Goal: Information Seeking & Learning: Learn about a topic

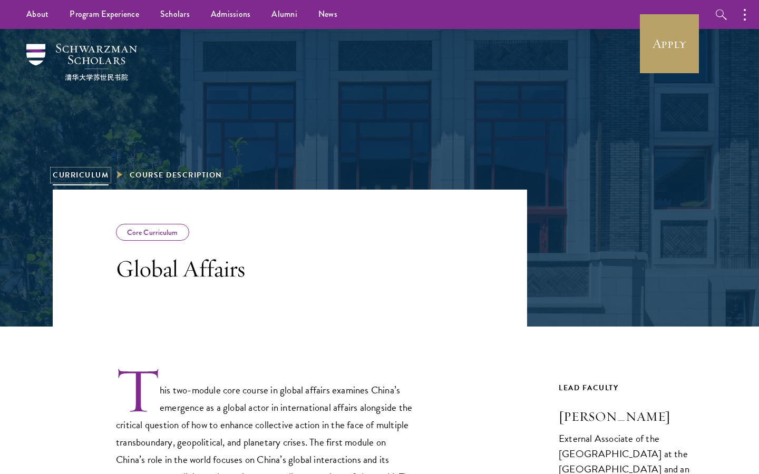
click at [96, 170] on link "Curriculum" at bounding box center [81, 175] width 56 height 11
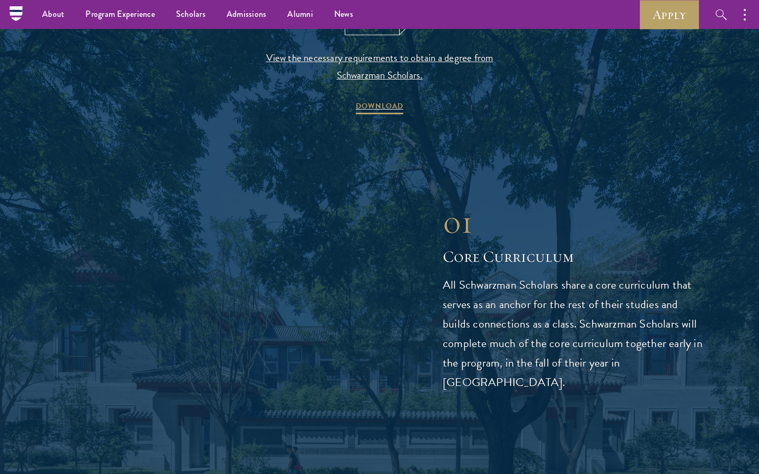
scroll to position [1174, 0]
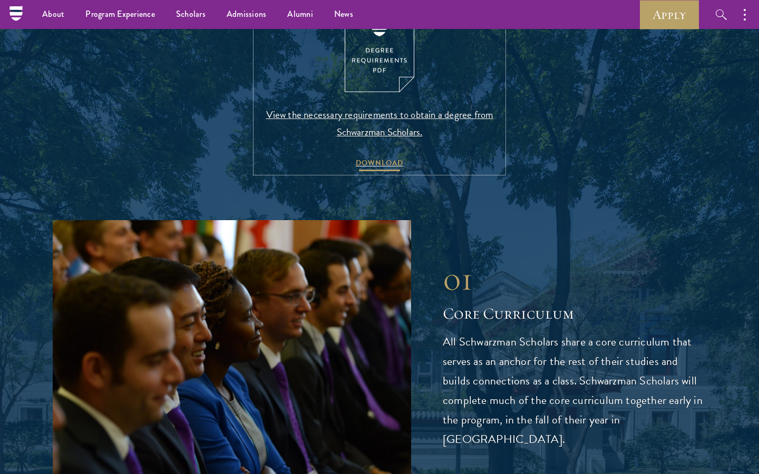
click at [360, 172] on span "DOWNLOAD" at bounding box center [379, 164] width 47 height 16
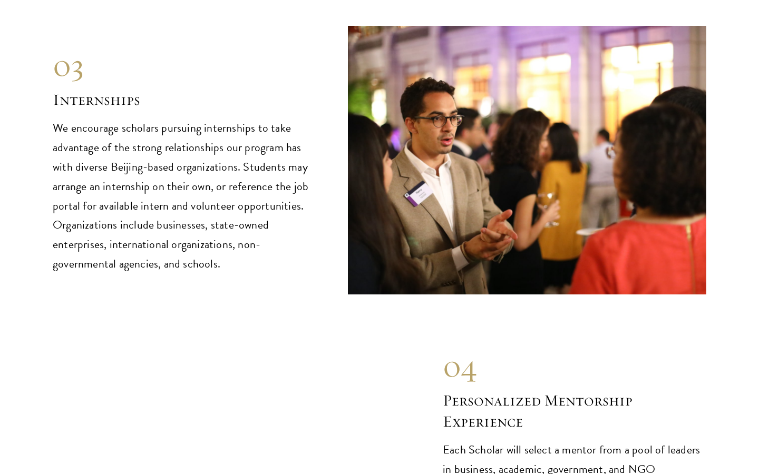
scroll to position [5059, 0]
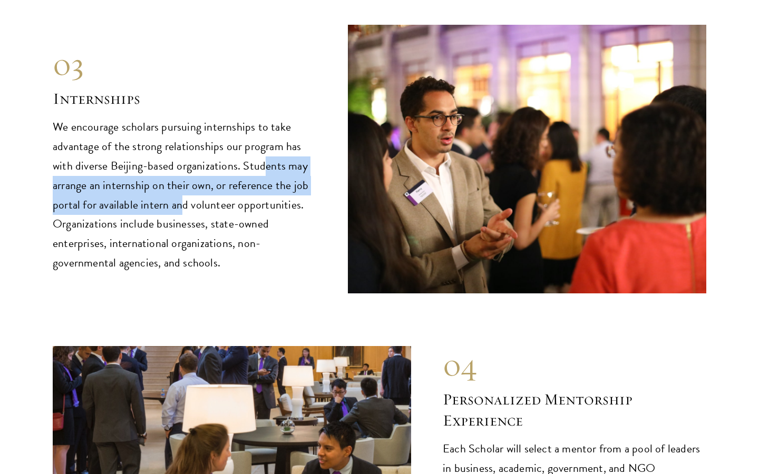
drag, startPoint x: 262, startPoint y: 125, endPoint x: 178, endPoint y: 161, distance: 91.1
click at [178, 161] on p "We encourage scholars pursuing internships to take advantage of the strong rela…" at bounding box center [184, 196] width 263 height 156
click at [178, 160] on p "We encourage scholars pursuing internships to take advantage of the strong rela…" at bounding box center [184, 196] width 263 height 156
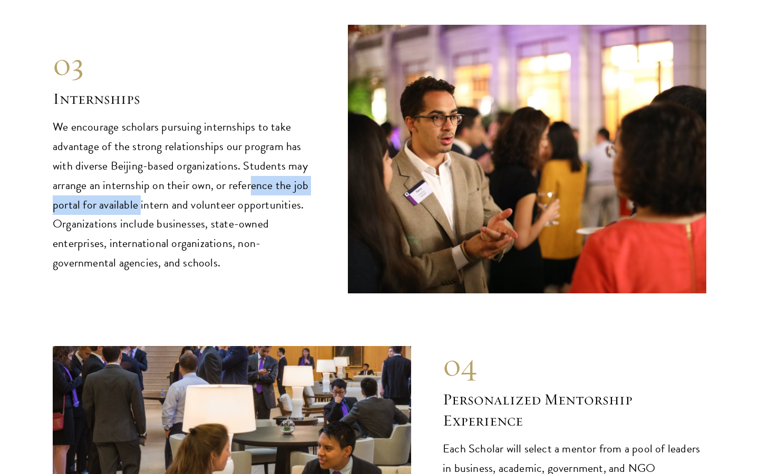
drag, startPoint x: 252, startPoint y: 145, endPoint x: 140, endPoint y: 158, distance: 112.9
click at [140, 158] on p "We encourage scholars pursuing internships to take advantage of the strong rela…" at bounding box center [184, 196] width 263 height 156
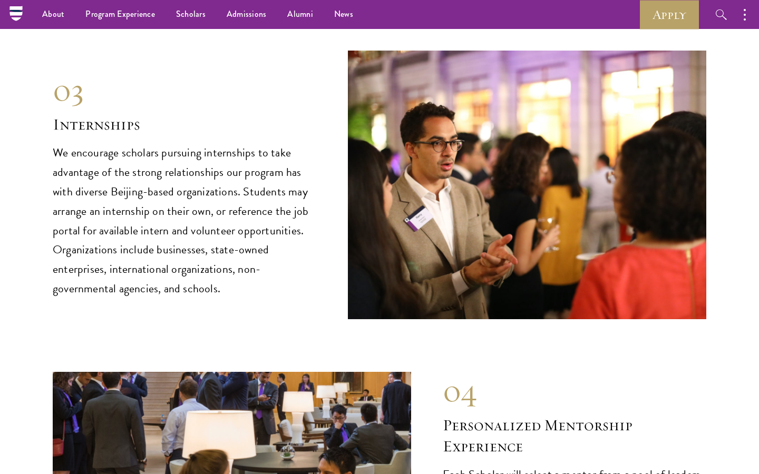
scroll to position [5031, 0]
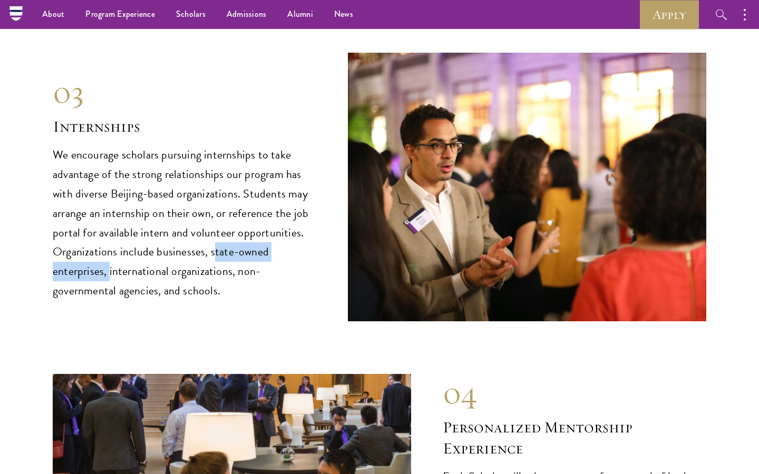
drag, startPoint x: 214, startPoint y: 212, endPoint x: 109, endPoint y: 229, distance: 106.8
click at [109, 229] on p "We encourage scholars pursuing internships to take advantage of the strong rela…" at bounding box center [184, 223] width 263 height 156
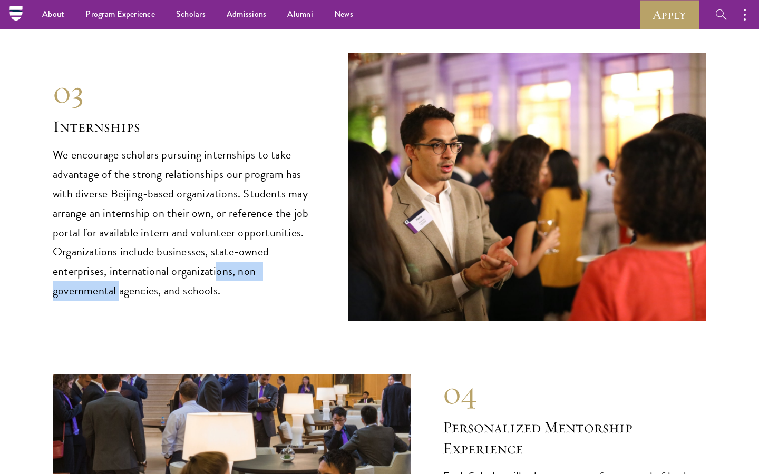
drag, startPoint x: 215, startPoint y: 236, endPoint x: 118, endPoint y: 243, distance: 97.7
click at [118, 243] on p "We encourage scholars pursuing internships to take advantage of the strong rela…" at bounding box center [184, 223] width 263 height 156
drag, startPoint x: 202, startPoint y: 236, endPoint x: 101, endPoint y: 250, distance: 101.6
click at [101, 250] on p "We encourage scholars pursuing internships to take advantage of the strong rela…" at bounding box center [184, 223] width 263 height 156
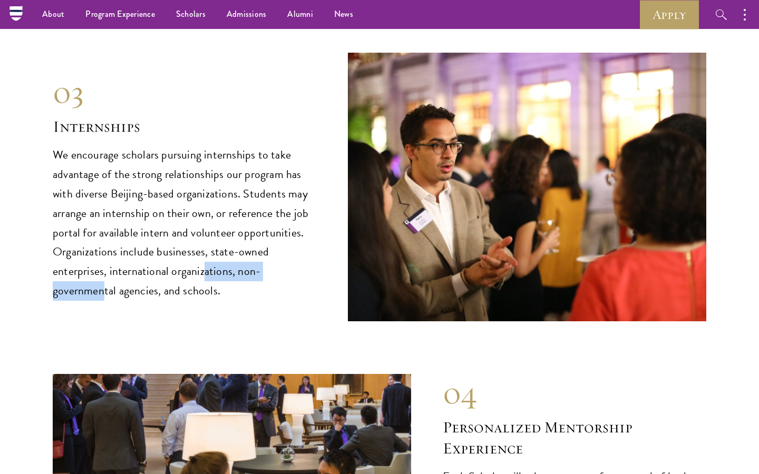
click at [101, 250] on p "We encourage scholars pursuing internships to take advantage of the strong rela…" at bounding box center [184, 223] width 263 height 156
drag, startPoint x: 227, startPoint y: 230, endPoint x: 132, endPoint y: 244, distance: 95.9
click at [132, 244] on p "We encourage scholars pursuing internships to take advantage of the strong rela…" at bounding box center [184, 223] width 263 height 156
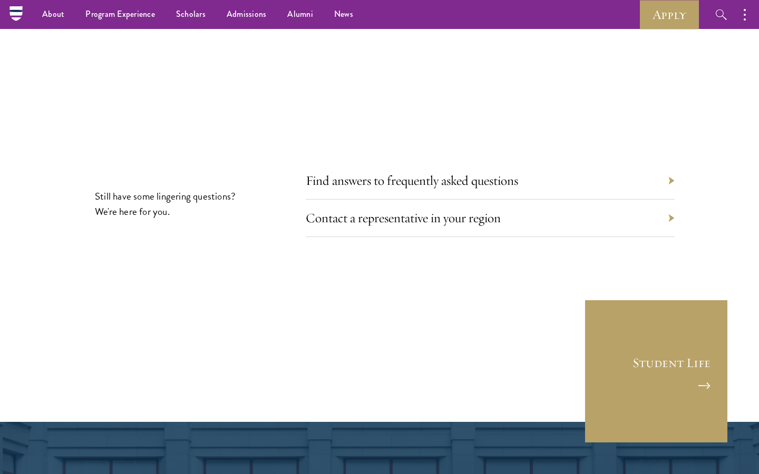
scroll to position [5703, 0]
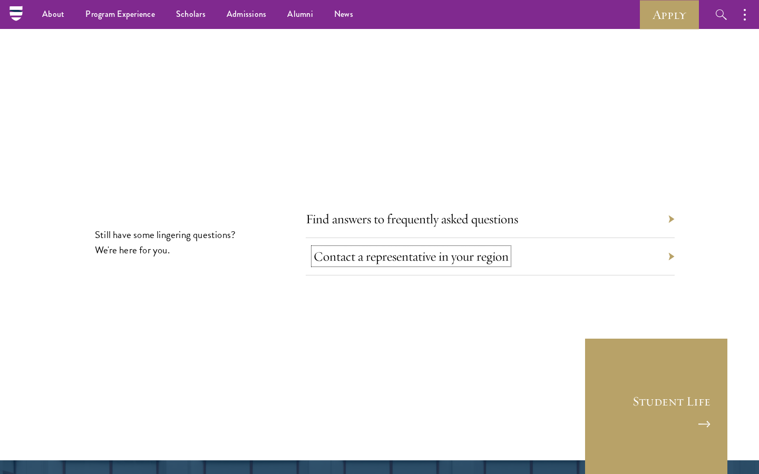
click at [367, 248] on link "Contact a representative in your region" at bounding box center [411, 256] width 195 height 16
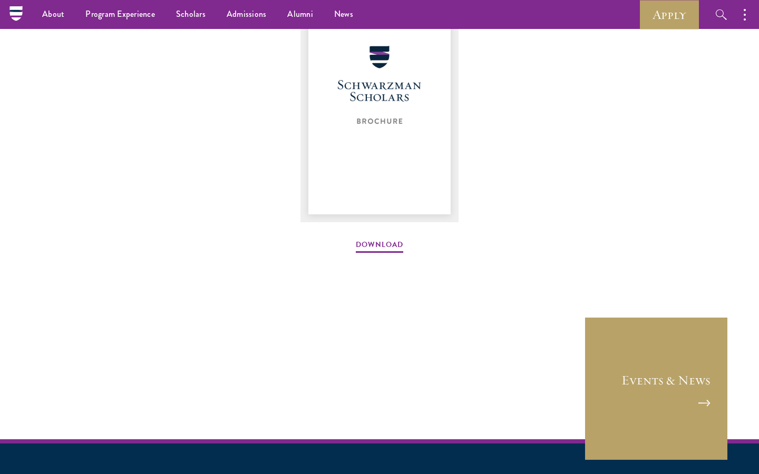
scroll to position [1420, 0]
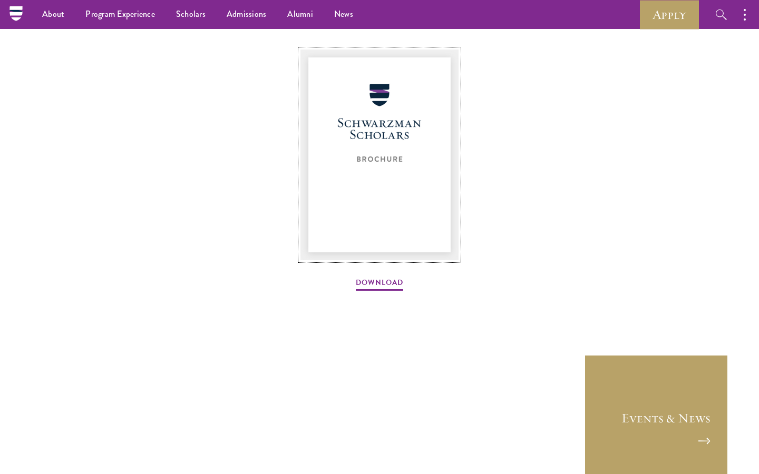
click at [386, 181] on img at bounding box center [379, 155] width 158 height 211
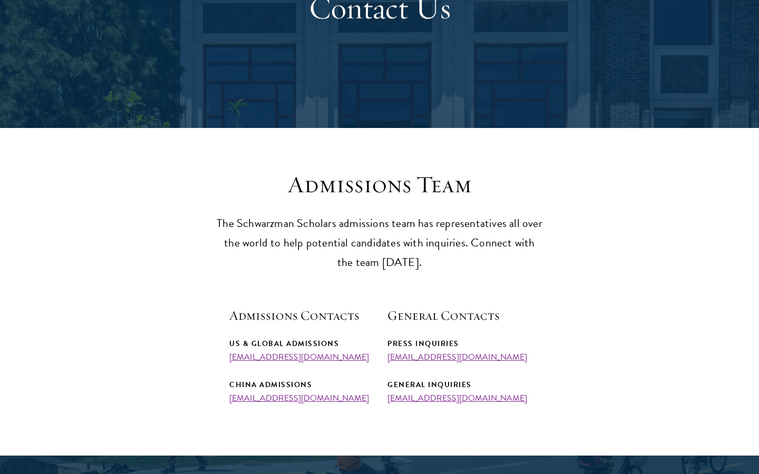
scroll to position [0, 0]
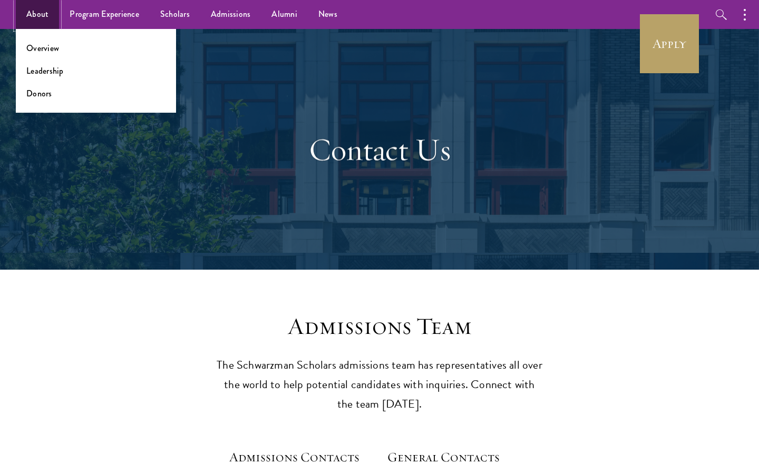
click at [34, 16] on link "About" at bounding box center [37, 14] width 43 height 29
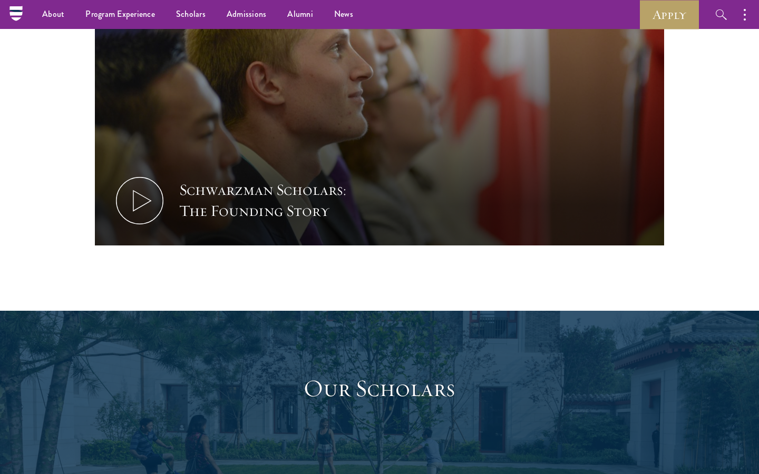
scroll to position [1307, 0]
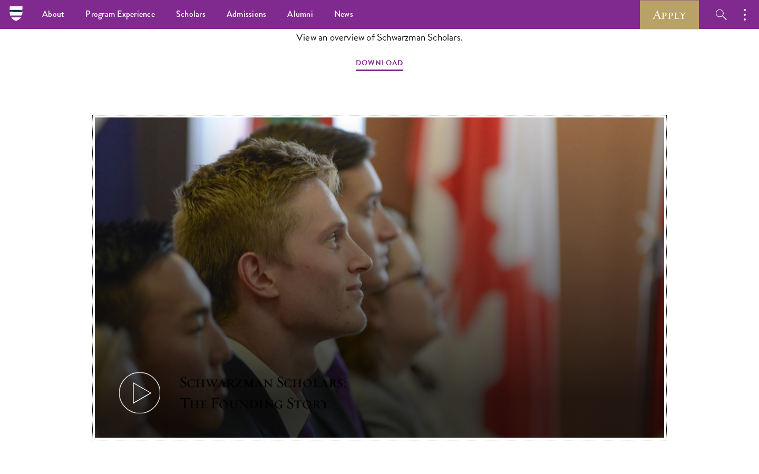
click at [289, 372] on div "Schwarzman Scholars: The Founding Story" at bounding box center [276, 393] width 195 height 42
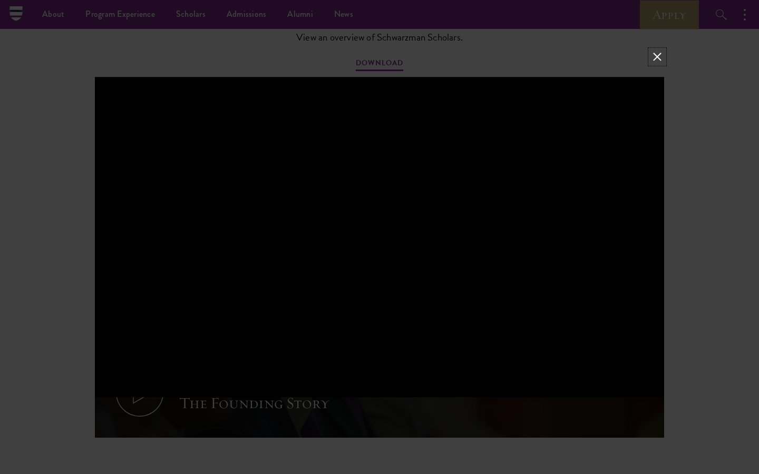
click at [661, 53] on button at bounding box center [657, 57] width 14 height 14
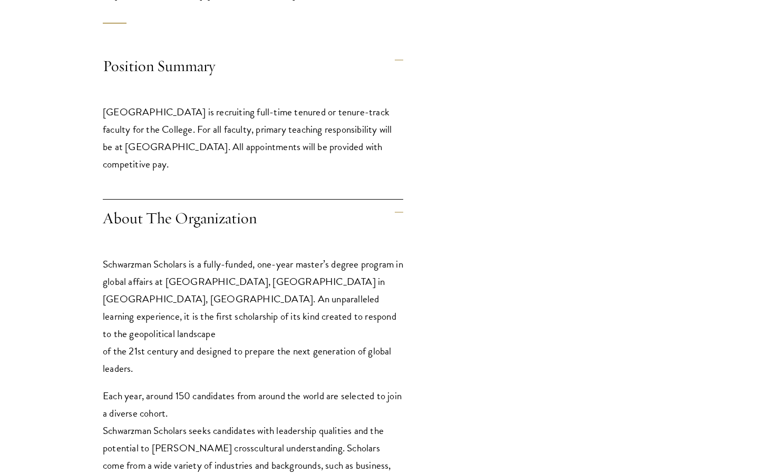
scroll to position [913, 0]
